Goal: Transaction & Acquisition: Purchase product/service

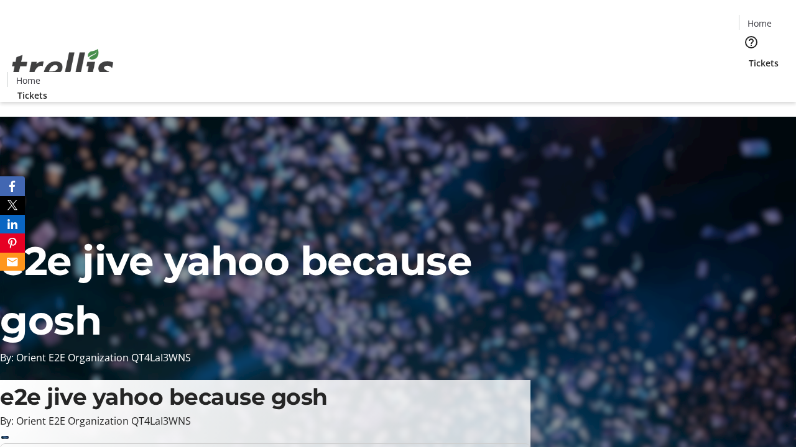
click at [748, 57] on span "Tickets" at bounding box center [763, 63] width 30 height 13
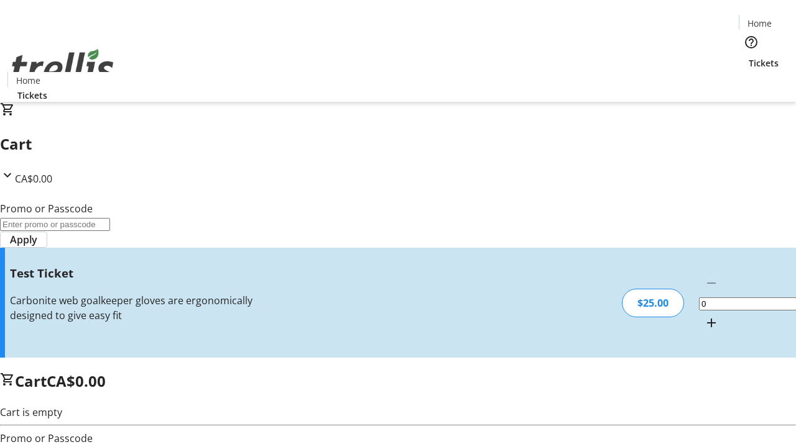
click at [704, 316] on mat-icon "Increment by one" at bounding box center [711, 323] width 15 height 15
type input "1"
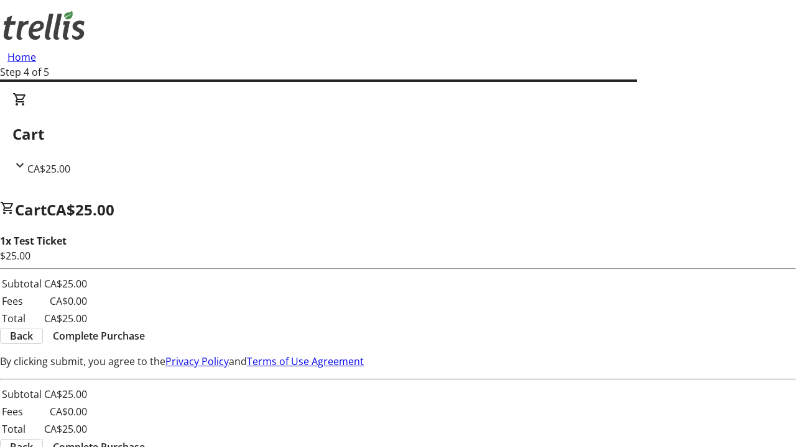
click at [145, 329] on span "Complete Purchase" at bounding box center [99, 336] width 92 height 15
